Goal: Information Seeking & Learning: Learn about a topic

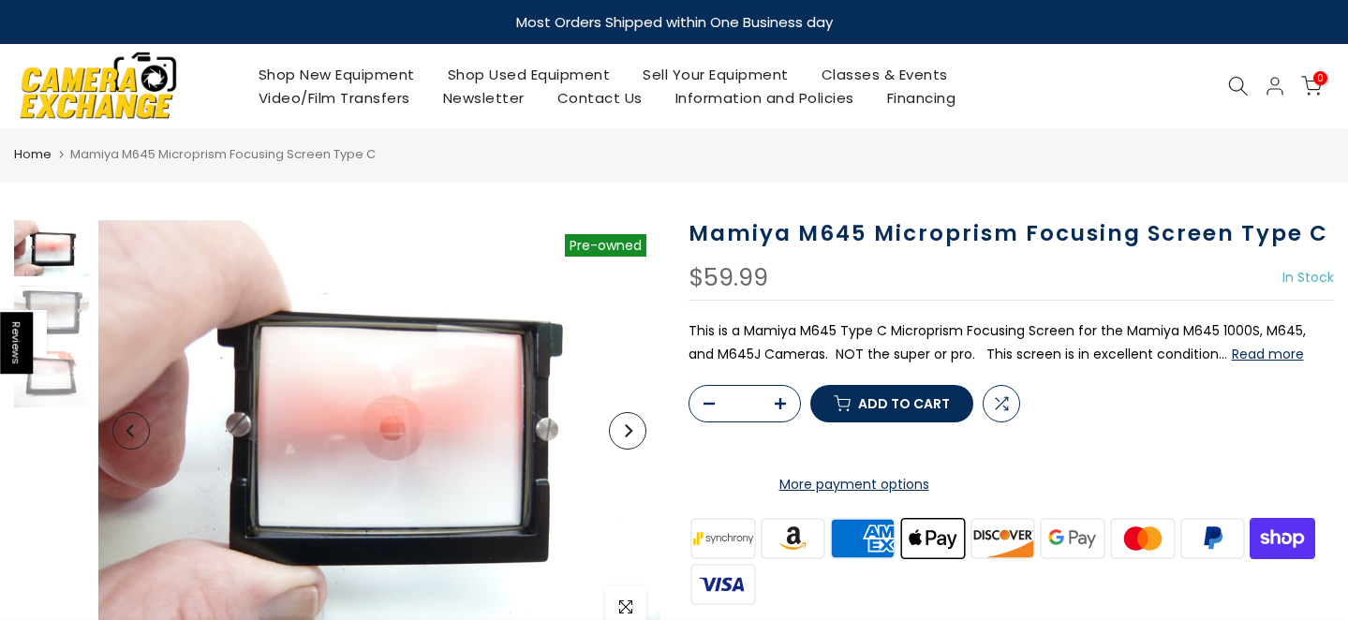
click at [630, 435] on icon "Next" at bounding box center [627, 430] width 13 height 13
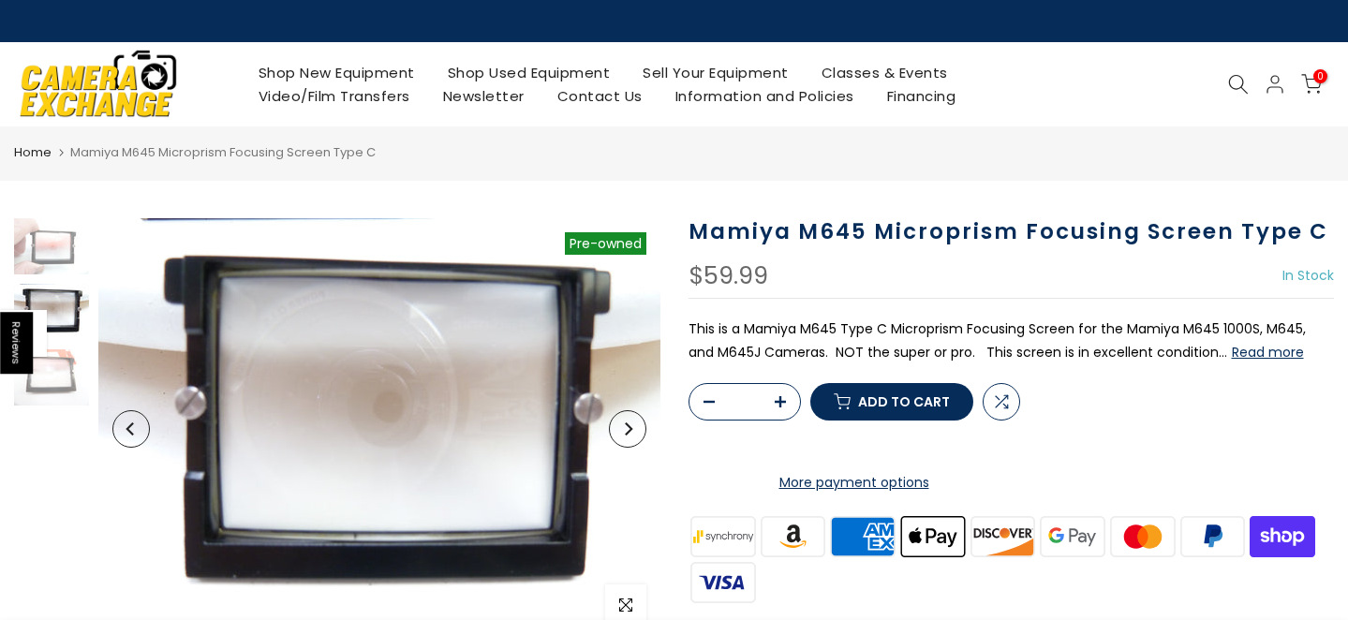
click at [629, 435] on icon "Next" at bounding box center [627, 429] width 13 height 13
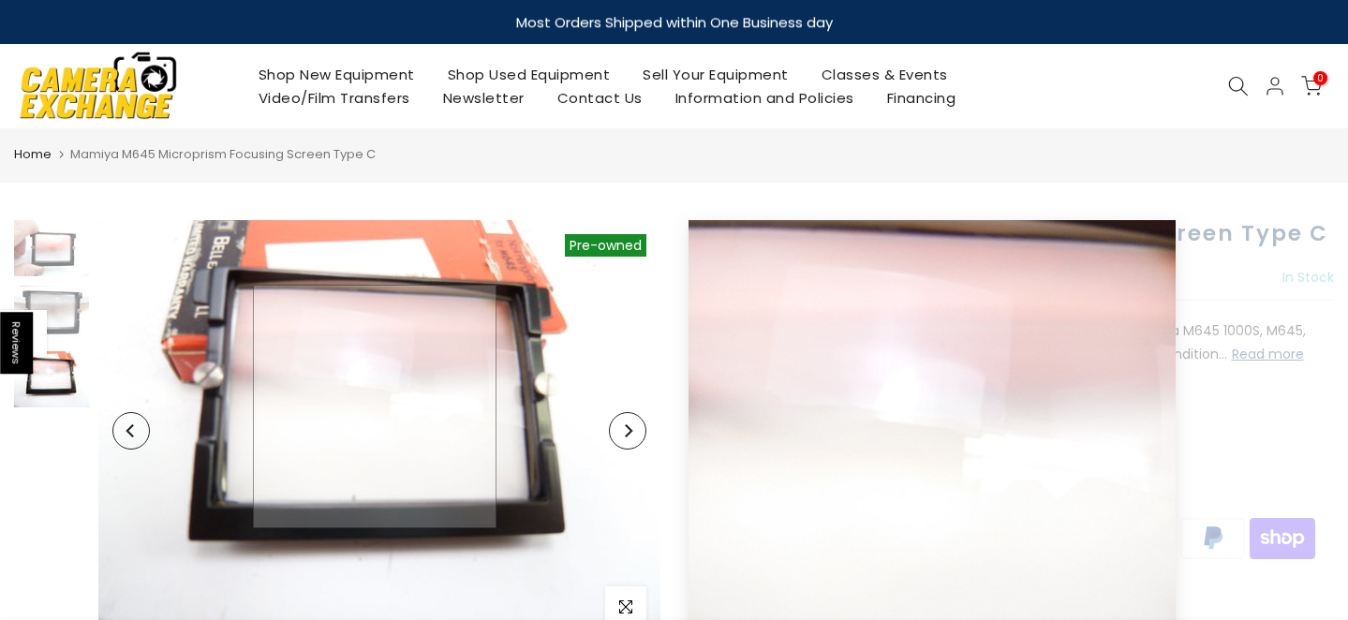
click at [375, 407] on img at bounding box center [379, 431] width 562 height 422
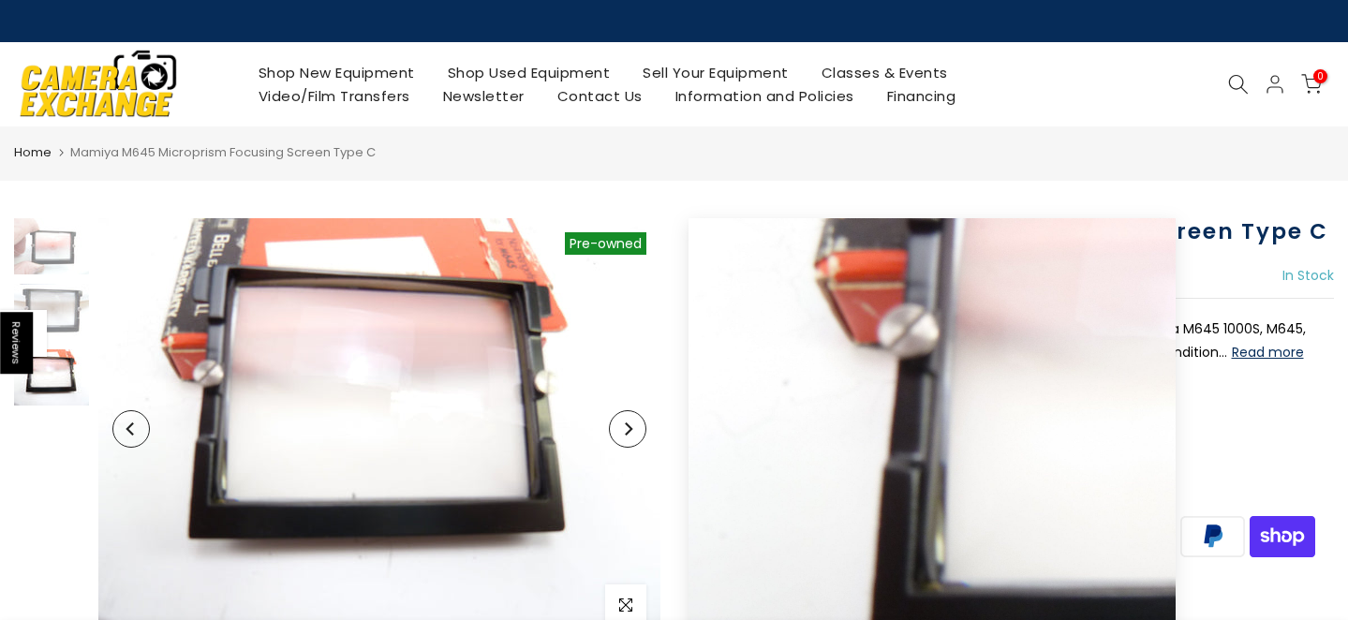
click at [134, 431] on icon "Previous" at bounding box center [131, 429] width 13 height 13
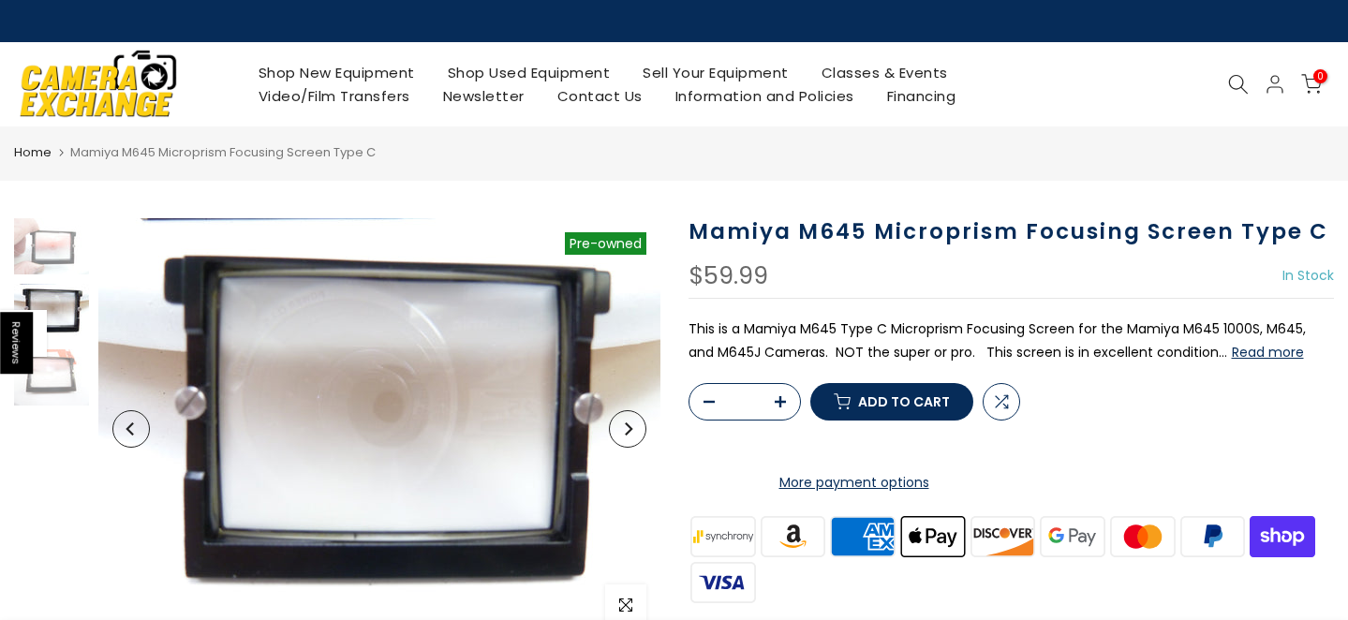
click at [134, 431] on icon "Previous" at bounding box center [131, 429] width 13 height 13
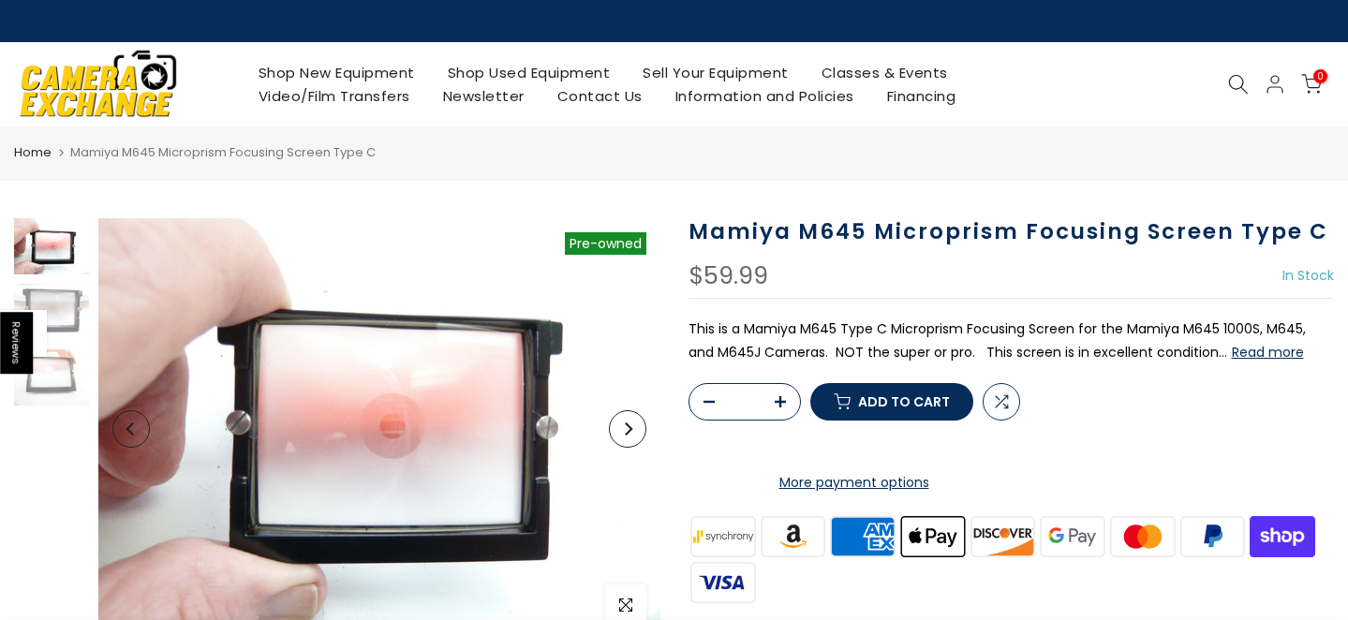
click at [134, 431] on icon "Previous" at bounding box center [131, 429] width 13 height 13
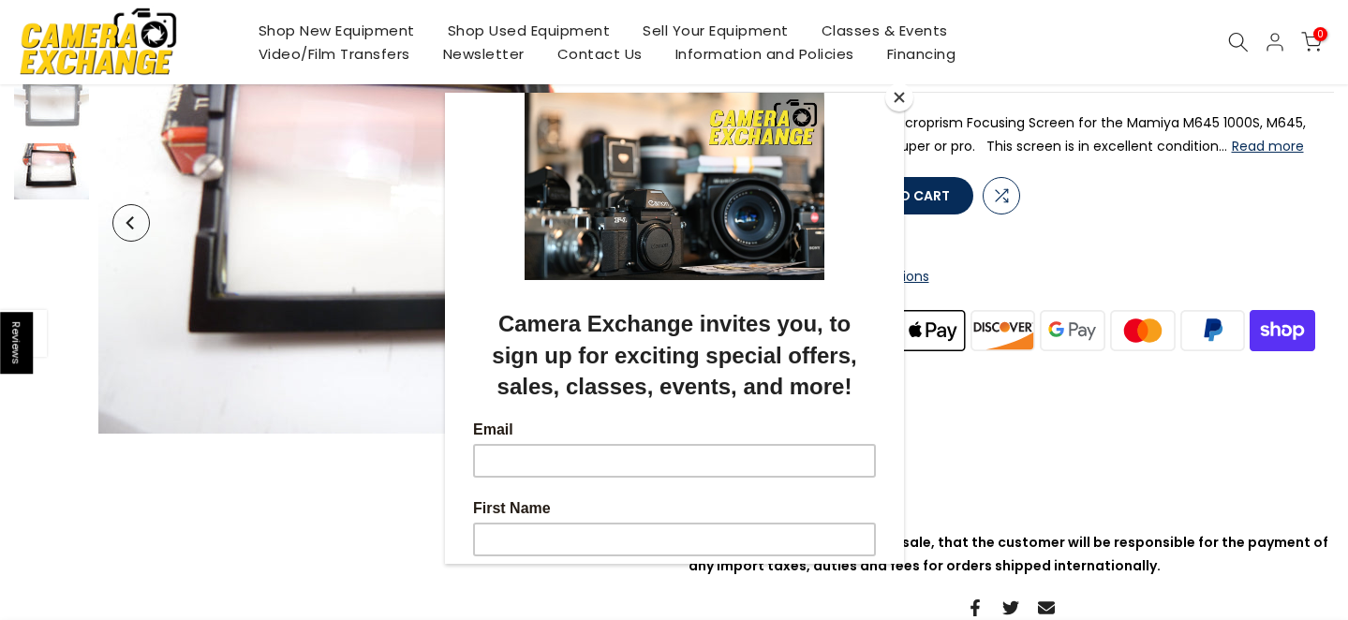
scroll to position [217, 0]
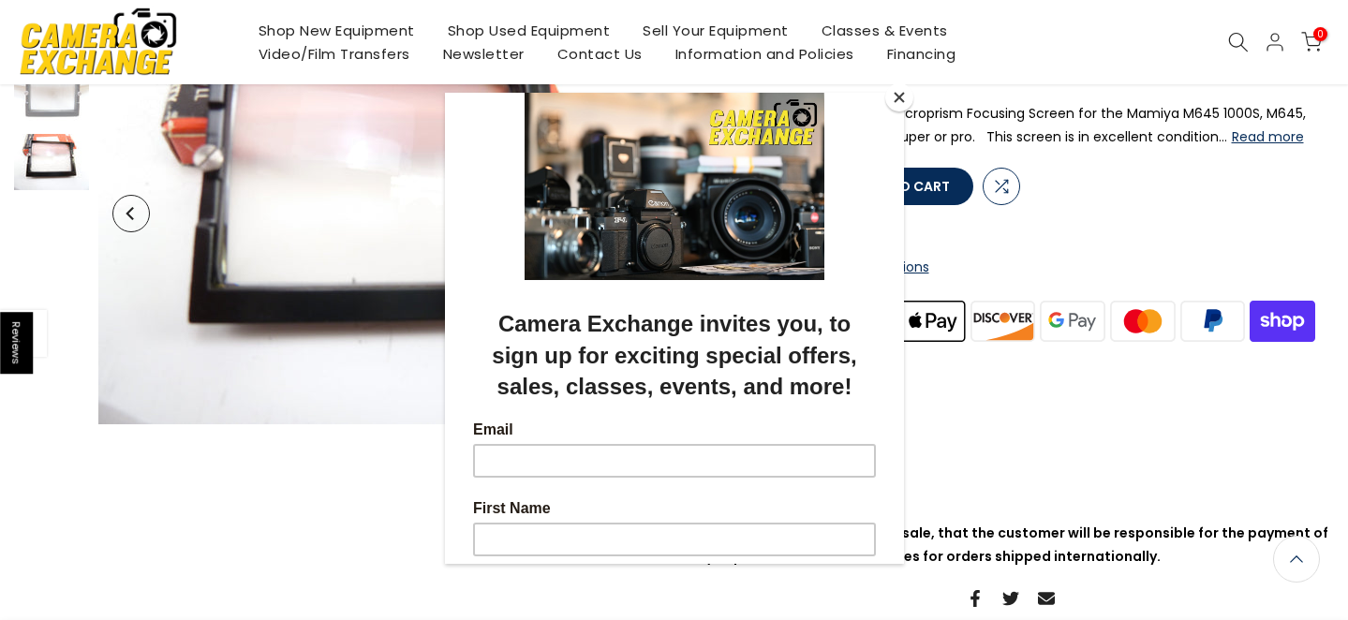
click at [896, 97] on button "Close" at bounding box center [899, 97] width 28 height 28
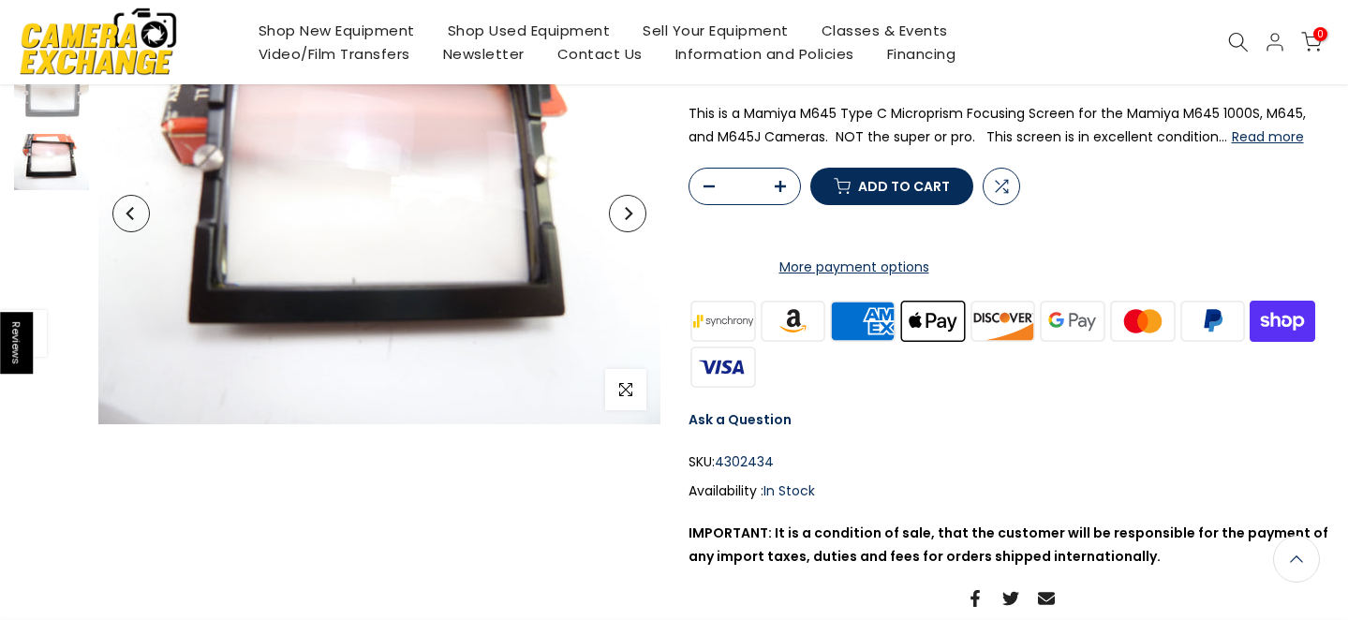
scroll to position [215, 0]
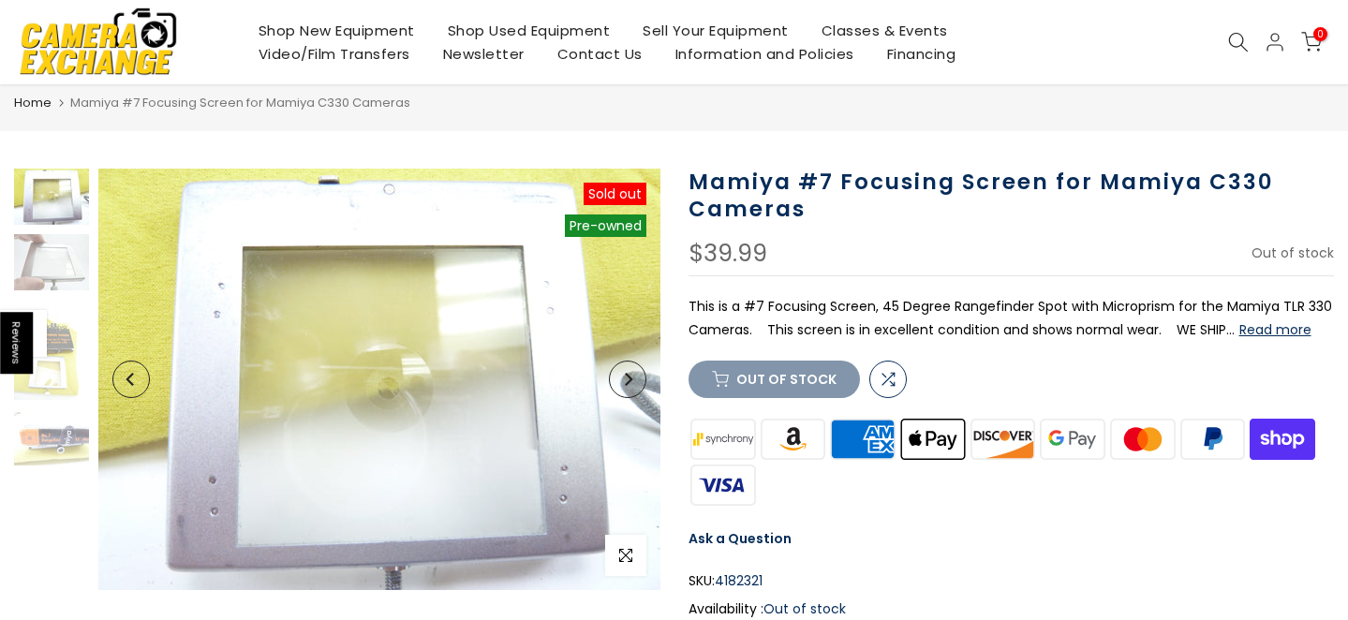
scroll to position [54, 0]
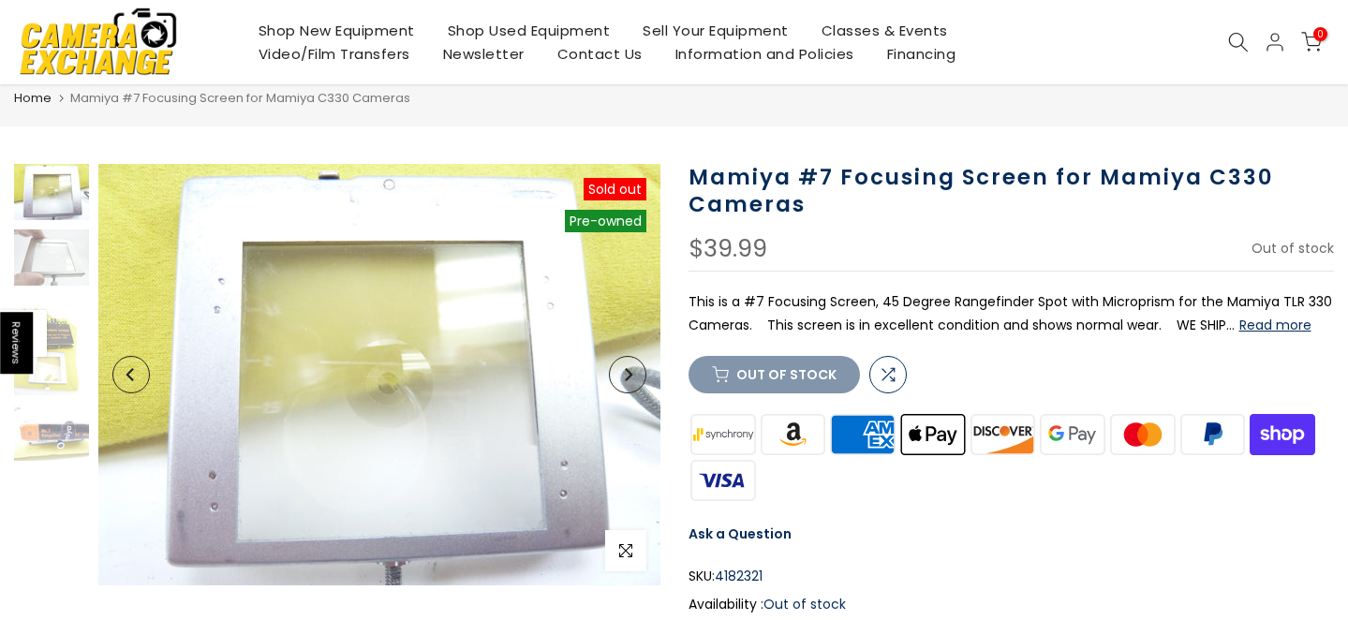
click at [1250, 323] on button "Read more" at bounding box center [1276, 325] width 72 height 17
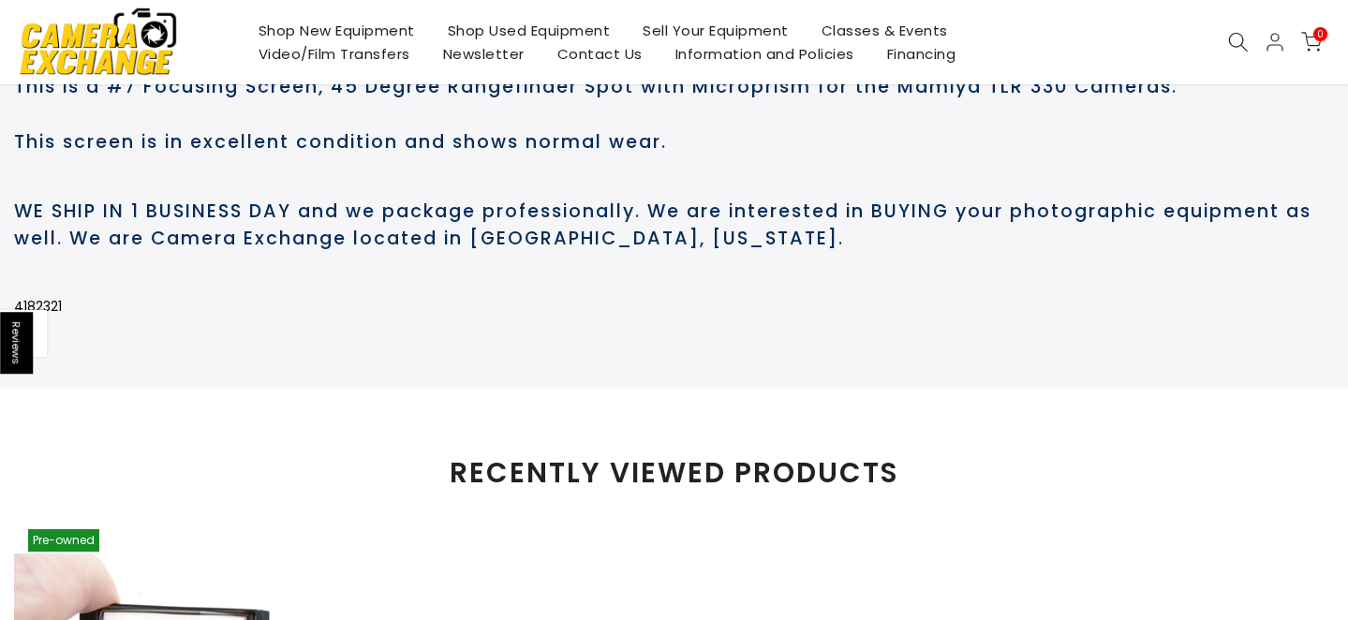
scroll to position [955, 0]
